Goal: Transaction & Acquisition: Purchase product/service

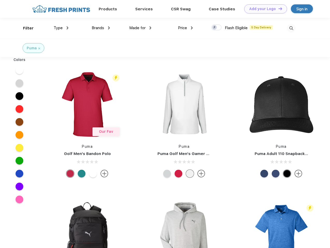
click at [263, 9] on link "Add your Logo Design Tool" at bounding box center [265, 8] width 43 height 9
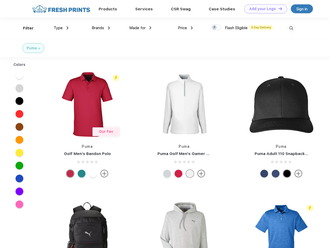
click at [0, 0] on div "Design Tool" at bounding box center [0, 0] width 0 height 0
click at [278, 9] on link "Add your Logo Design Tool" at bounding box center [265, 8] width 43 height 9
click at [25, 28] on div "Filter" at bounding box center [28, 28] width 11 height 6
click at [61, 28] on span "Type" at bounding box center [58, 28] width 9 height 5
click at [101, 28] on span "Brands" at bounding box center [98, 28] width 12 height 5
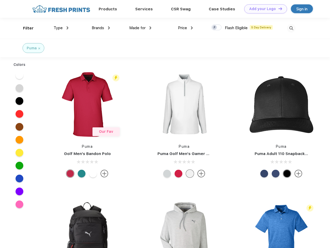
click at [140, 28] on span "Made for" at bounding box center [137, 28] width 16 height 5
click at [185, 28] on span "Price" at bounding box center [182, 28] width 9 height 5
click at [216, 28] on div at bounding box center [216, 28] width 10 height 6
click at [214, 28] on input "checkbox" at bounding box center [212, 25] width 3 height 3
click at [291, 28] on img at bounding box center [291, 28] width 9 height 9
